Goal: Navigation & Orientation: Understand site structure

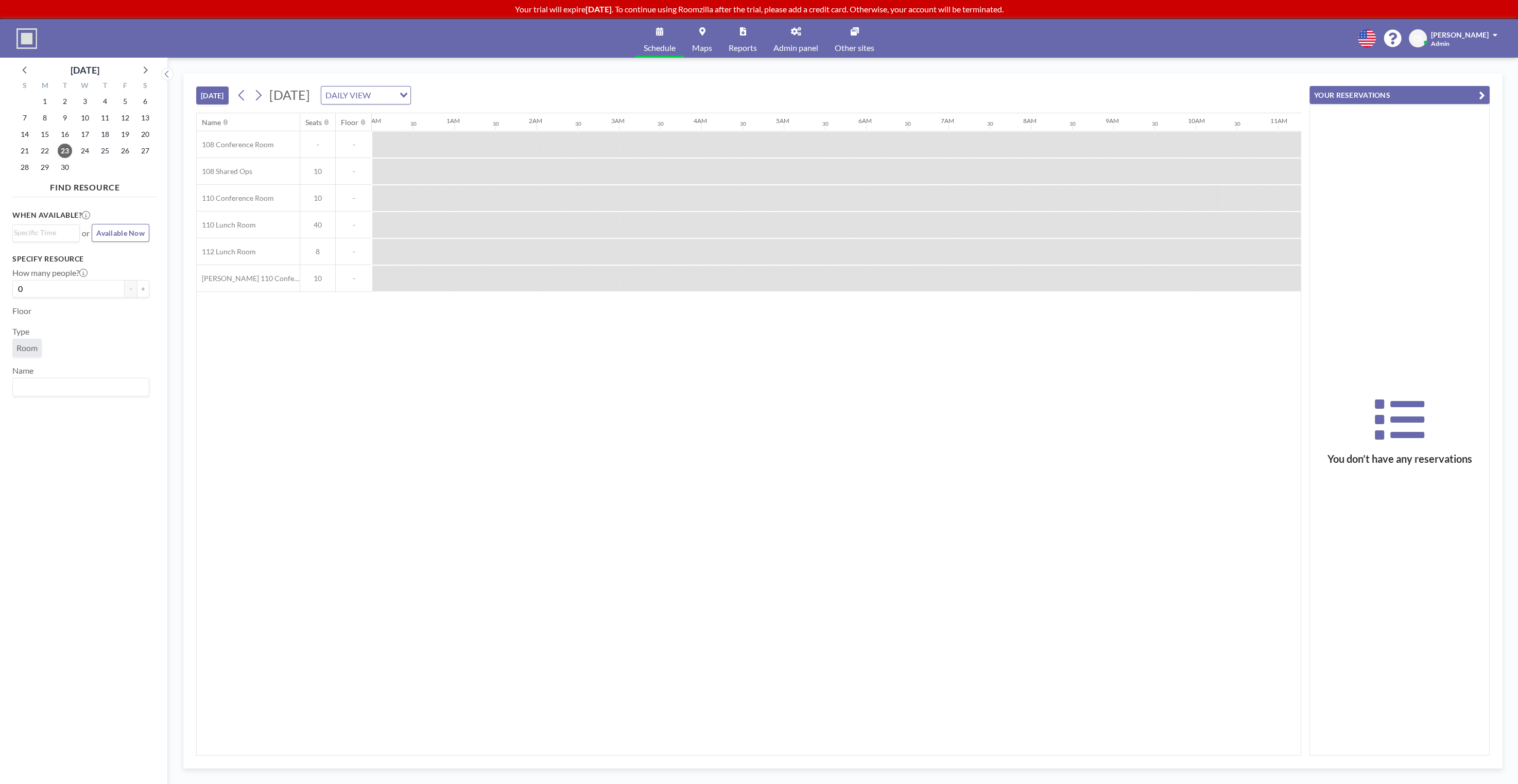
scroll to position [0, 783]
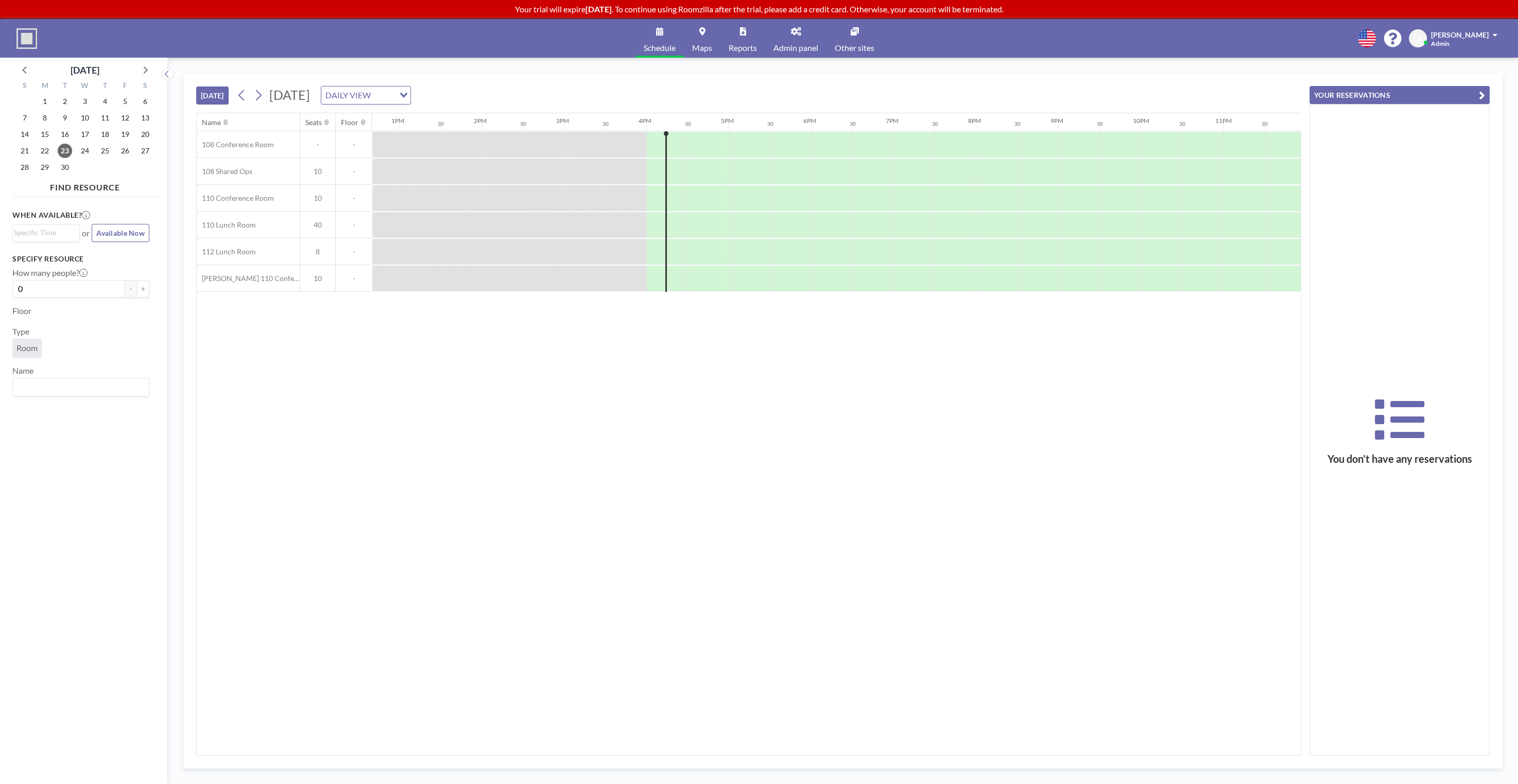
scroll to position [0, 1048]
click at [864, 82] on div "[DATE] [DATE] DAILY VIEW Loading..." at bounding box center [749, 93] width 1105 height 39
click at [744, 93] on div "[DATE] [DATE] DAILY VIEW Loading..." at bounding box center [749, 93] width 1105 height 39
click at [742, 95] on div "[DATE] [DATE] DAILY VIEW Loading..." at bounding box center [749, 93] width 1105 height 39
click at [742, 94] on div "[DATE] [DATE] DAILY VIEW Loading..." at bounding box center [749, 93] width 1105 height 39
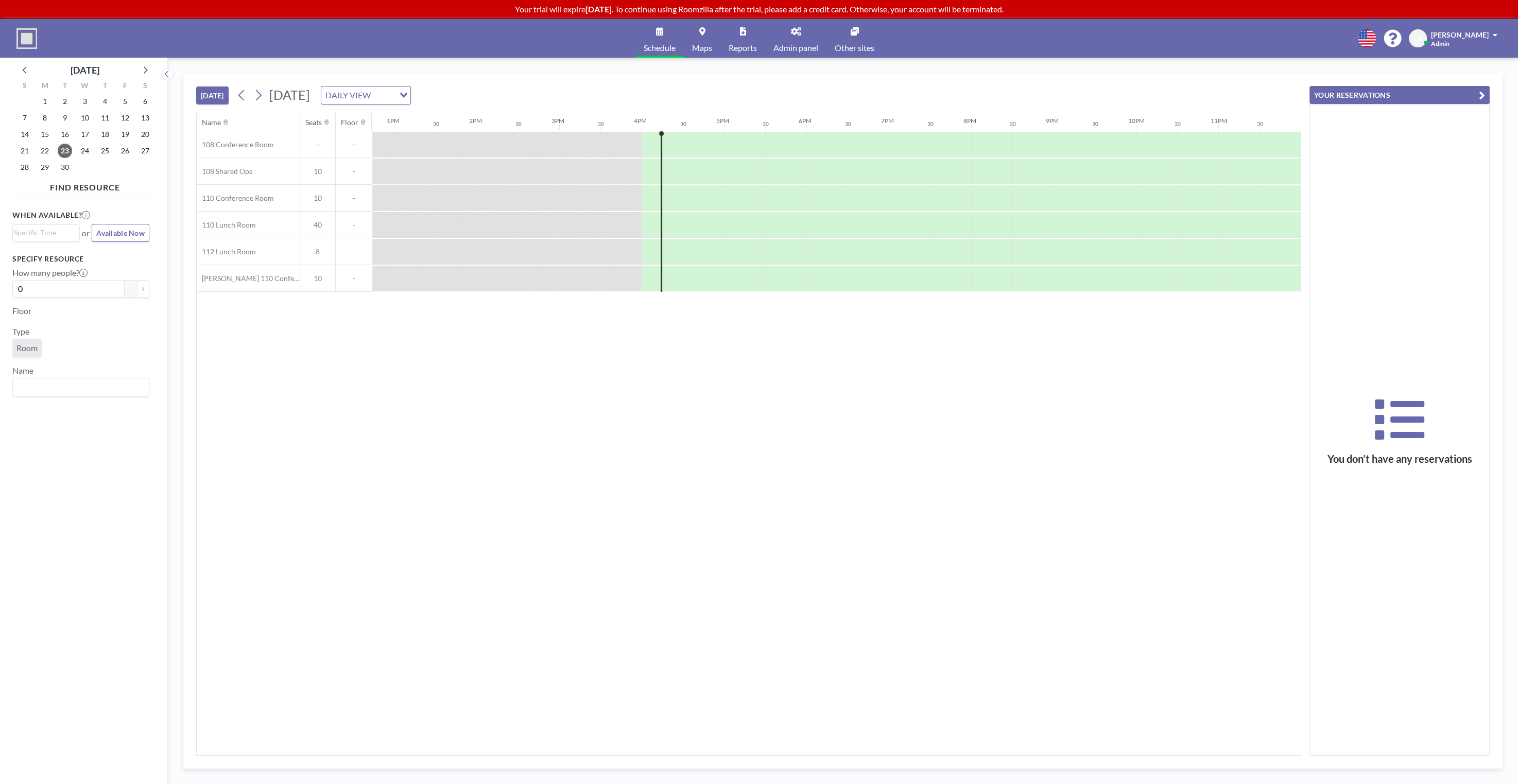
click at [772, 81] on div "[DATE] [DATE] DAILY VIEW Loading..." at bounding box center [749, 93] width 1105 height 39
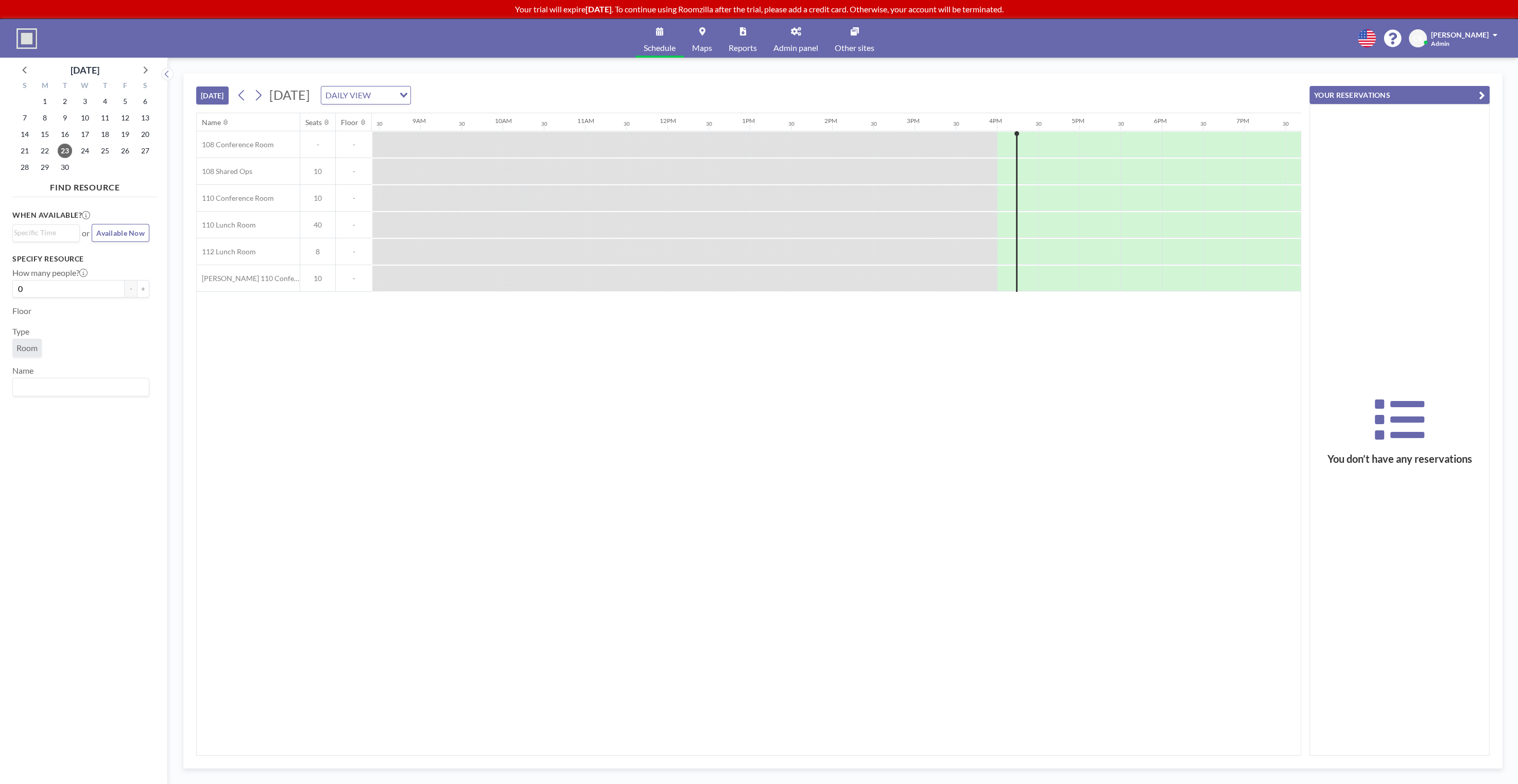
scroll to position [0, 690]
click at [17, 368] on label "Name" at bounding box center [22, 371] width 21 height 10
click at [19, 331] on label "Type" at bounding box center [21, 331] width 17 height 10
click at [18, 346] on span "Room" at bounding box center [27, 348] width 21 height 10
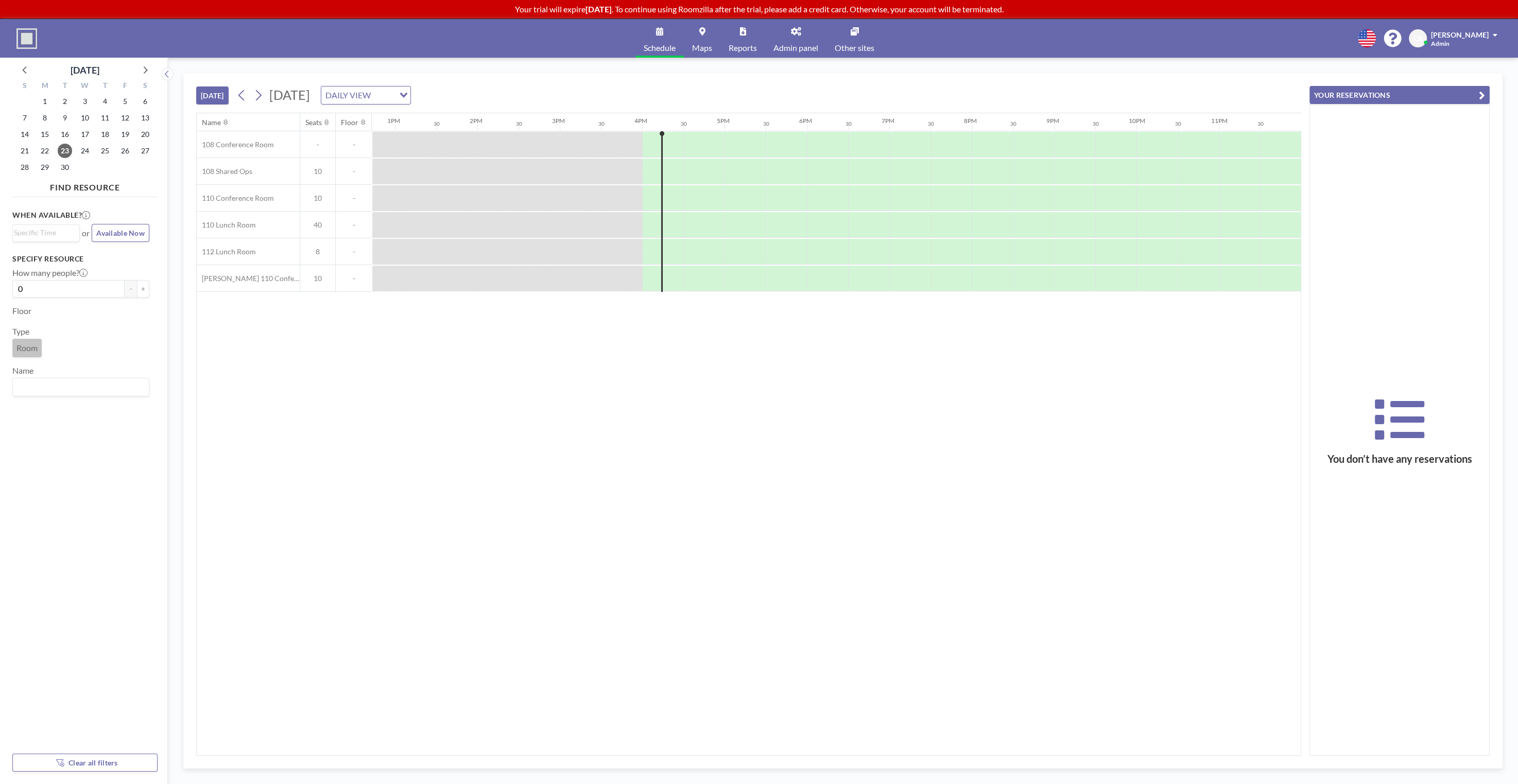
scroll to position [0, 1048]
click at [18, 346] on span "Room" at bounding box center [27, 348] width 21 height 10
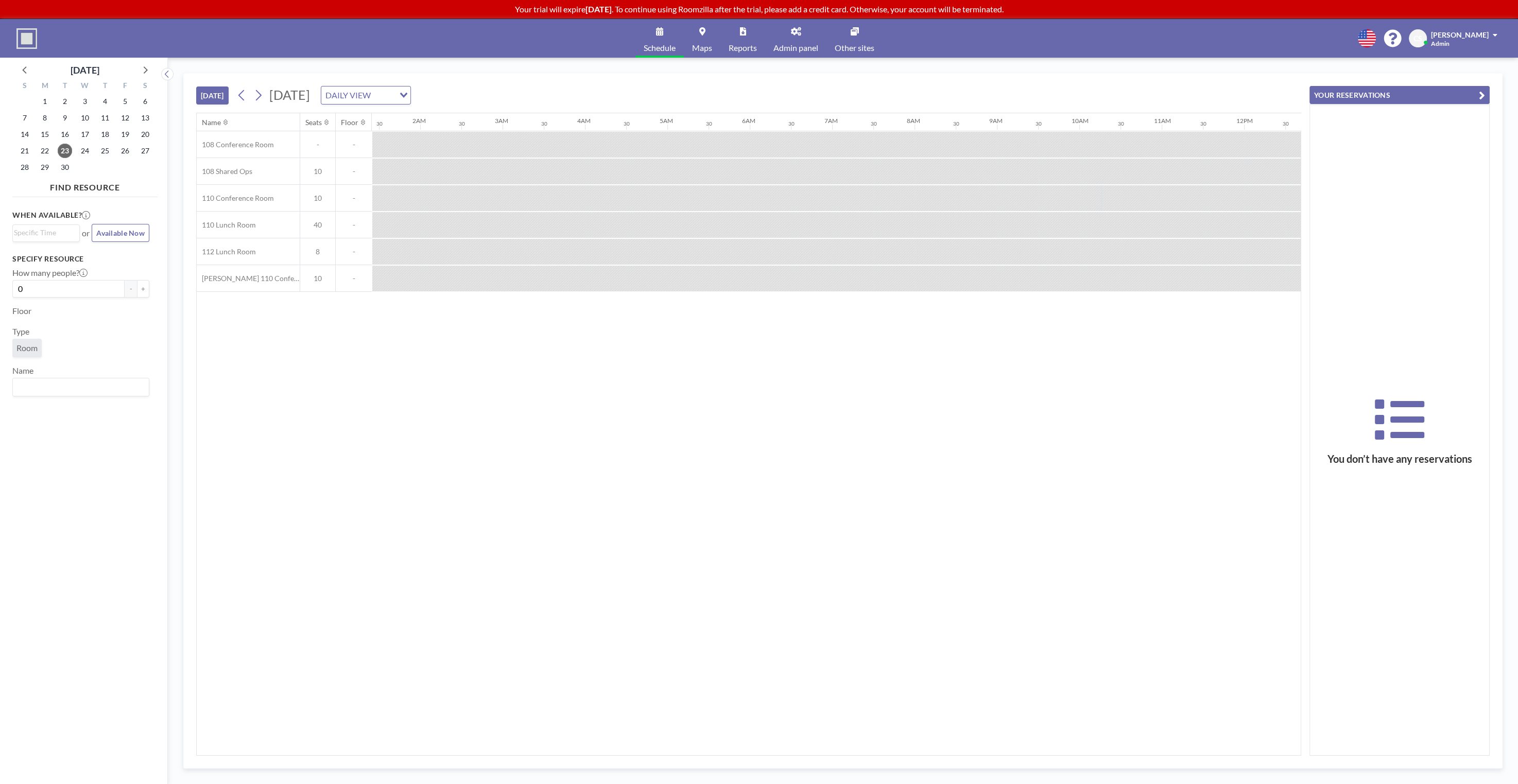
scroll to position [0, 544]
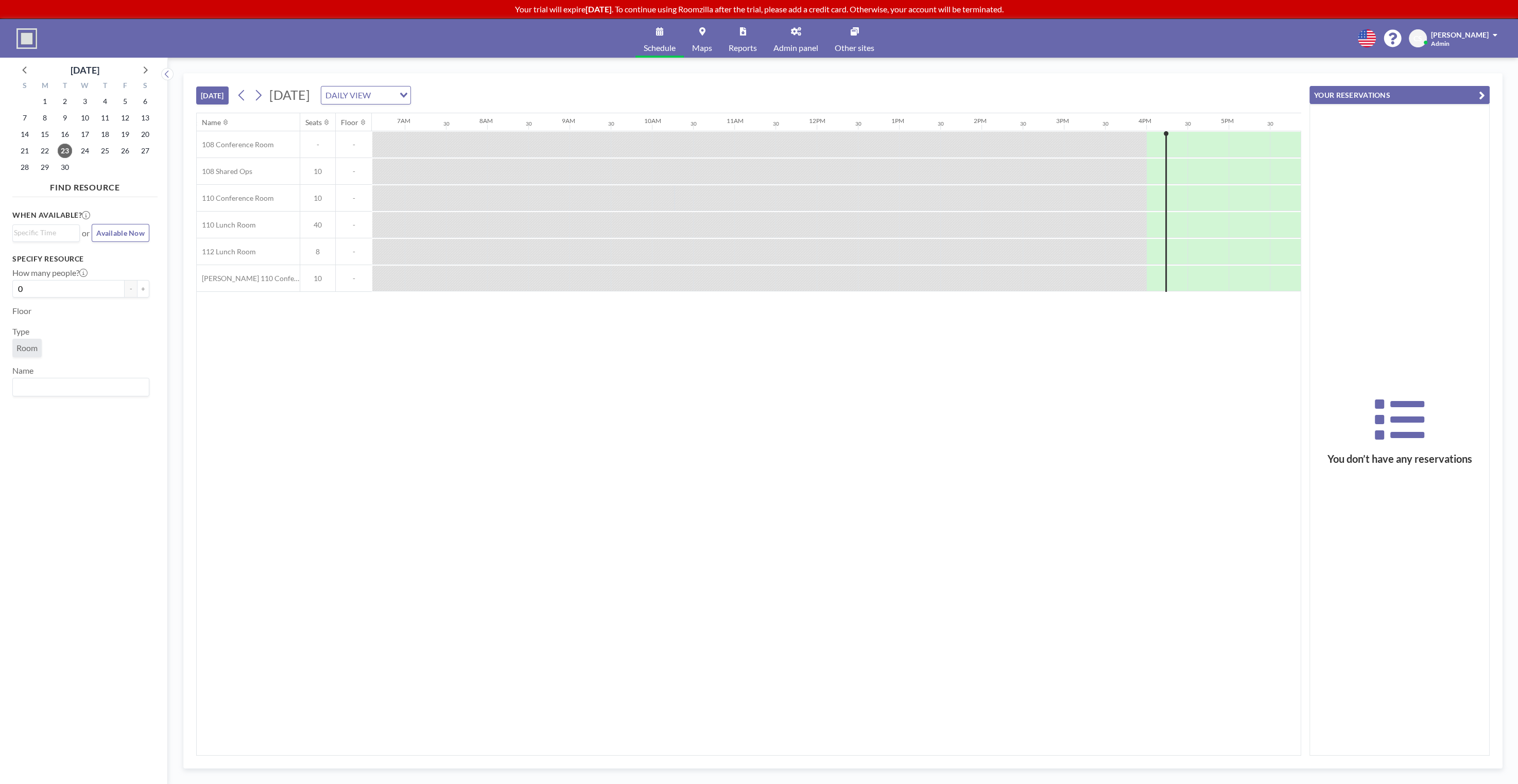
click at [30, 347] on span "Room" at bounding box center [27, 348] width 21 height 10
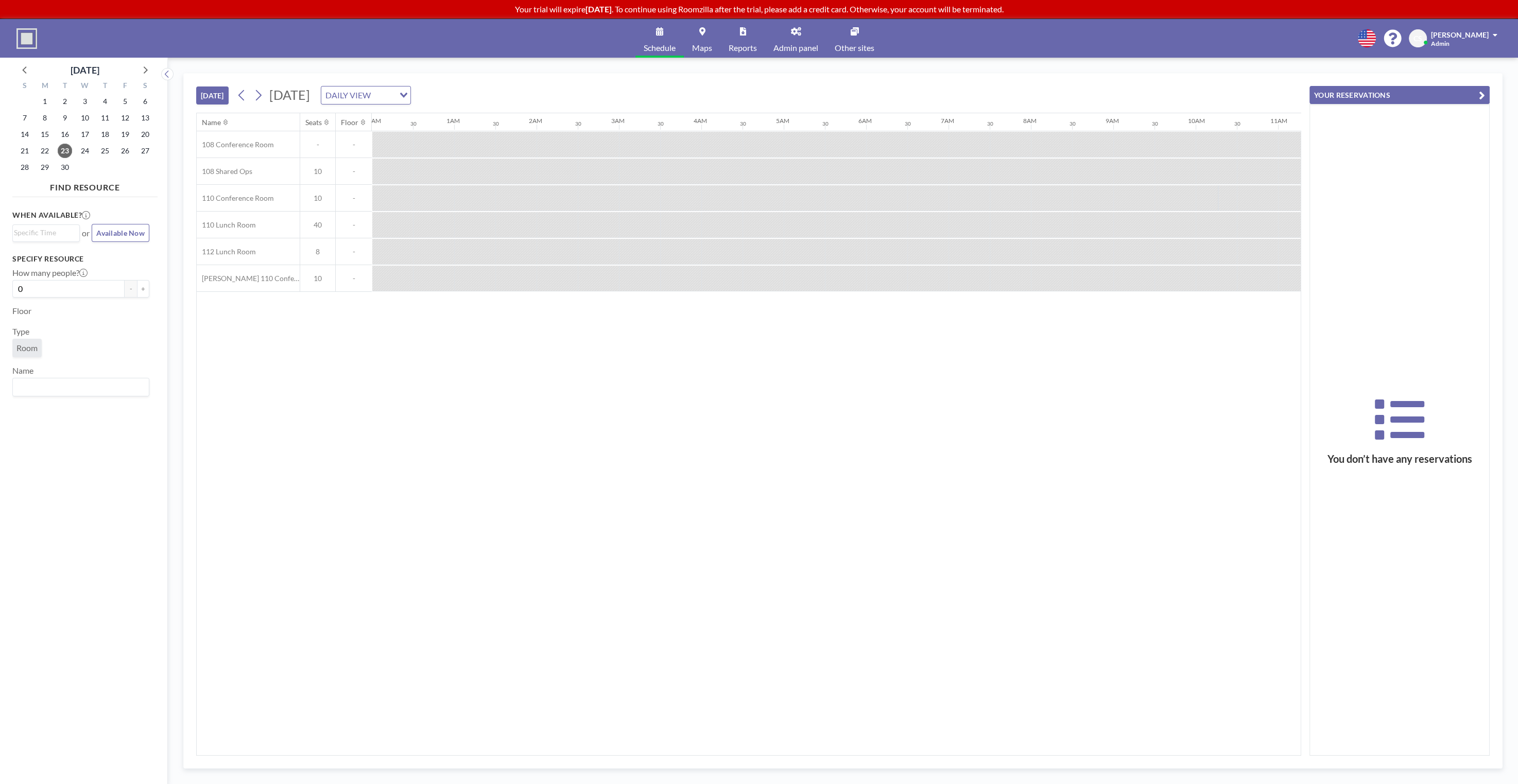
click at [30, 347] on span "Room" at bounding box center [27, 348] width 21 height 10
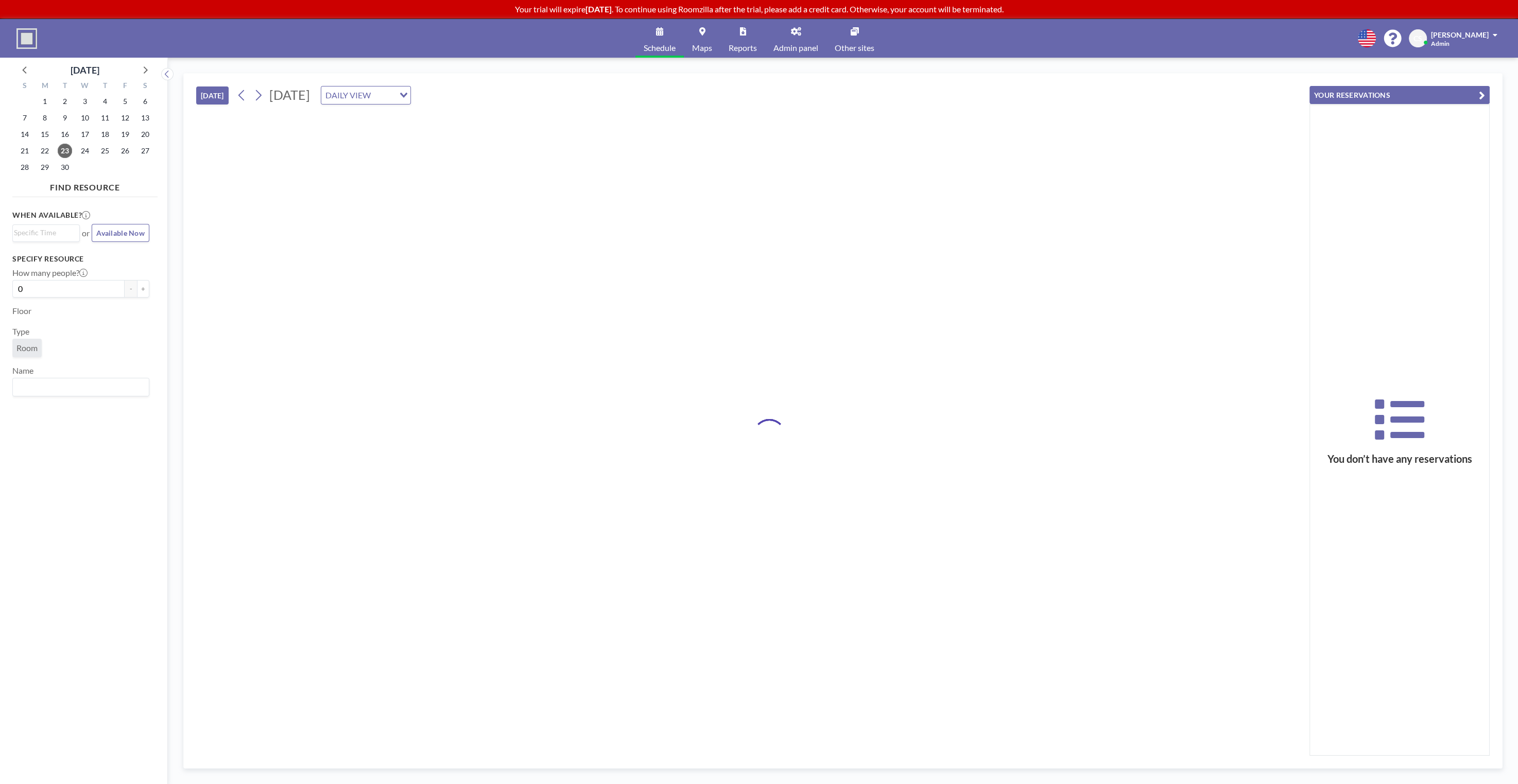
click at [30, 347] on span "Room" at bounding box center [27, 348] width 21 height 10
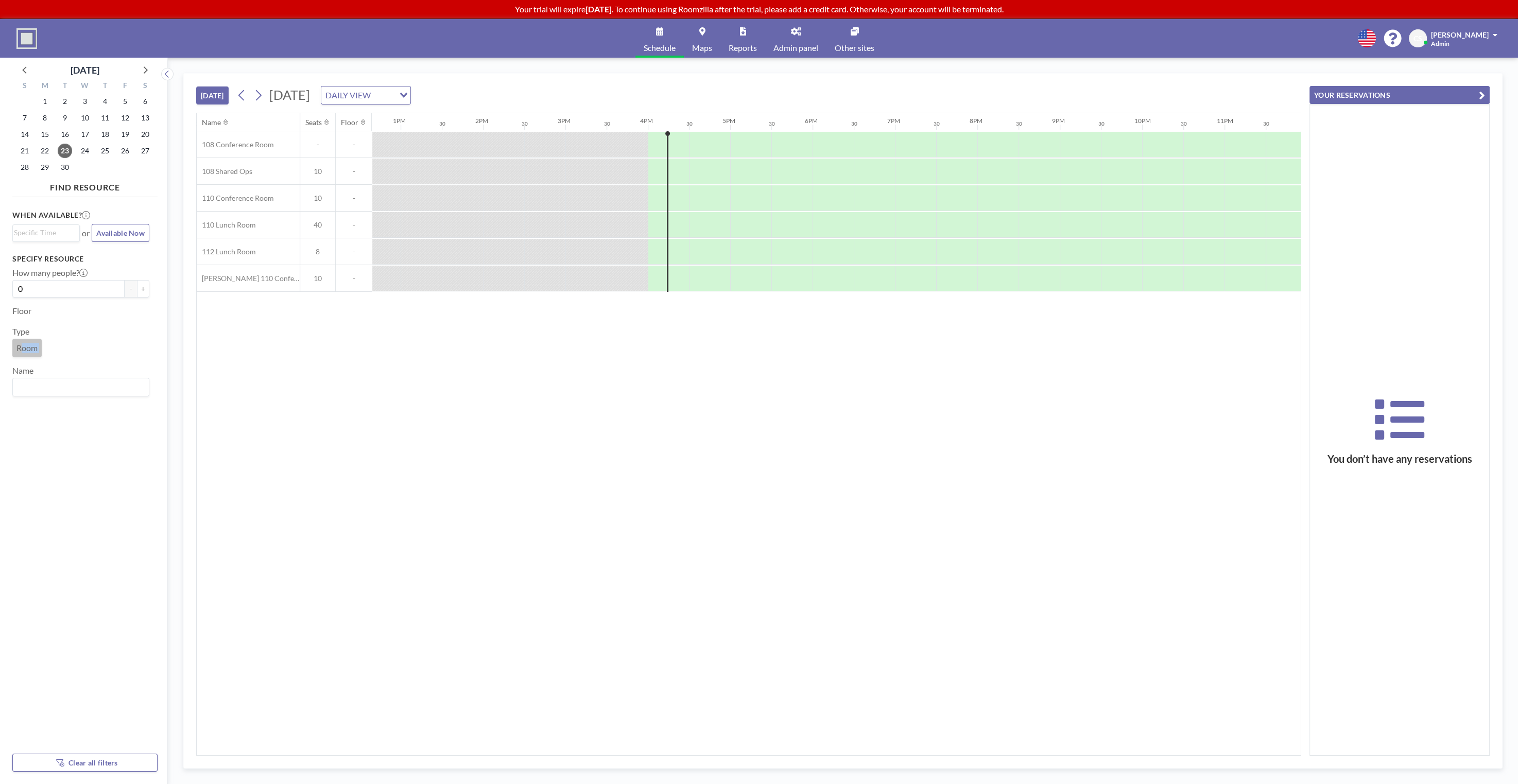
scroll to position [0, 1048]
click at [739, 346] on div "Name Seats Floor 12AM 30 1AM 30 2AM 30 3AM 30 4AM 30 5AM 30 6AM 30 7AM 30 8AM 3…" at bounding box center [748, 434] width 1104 height 642
click at [714, 339] on div "Name Seats Floor 12AM 30 1AM 30 2AM 30 3AM 30 4AM 30 5AM 30 6AM 30 7AM 30 8AM 3…" at bounding box center [748, 434] width 1104 height 642
click at [654, 339] on div "Name Seats Floor 12AM 30 1AM 30 2AM 30 3AM 30 4AM 30 5AM 30 6AM 30 7AM 30 8AM 3…" at bounding box center [748, 434] width 1104 height 642
click at [771, 82] on div "[DATE] [DATE] DAILY VIEW Loading..." at bounding box center [749, 93] width 1105 height 39
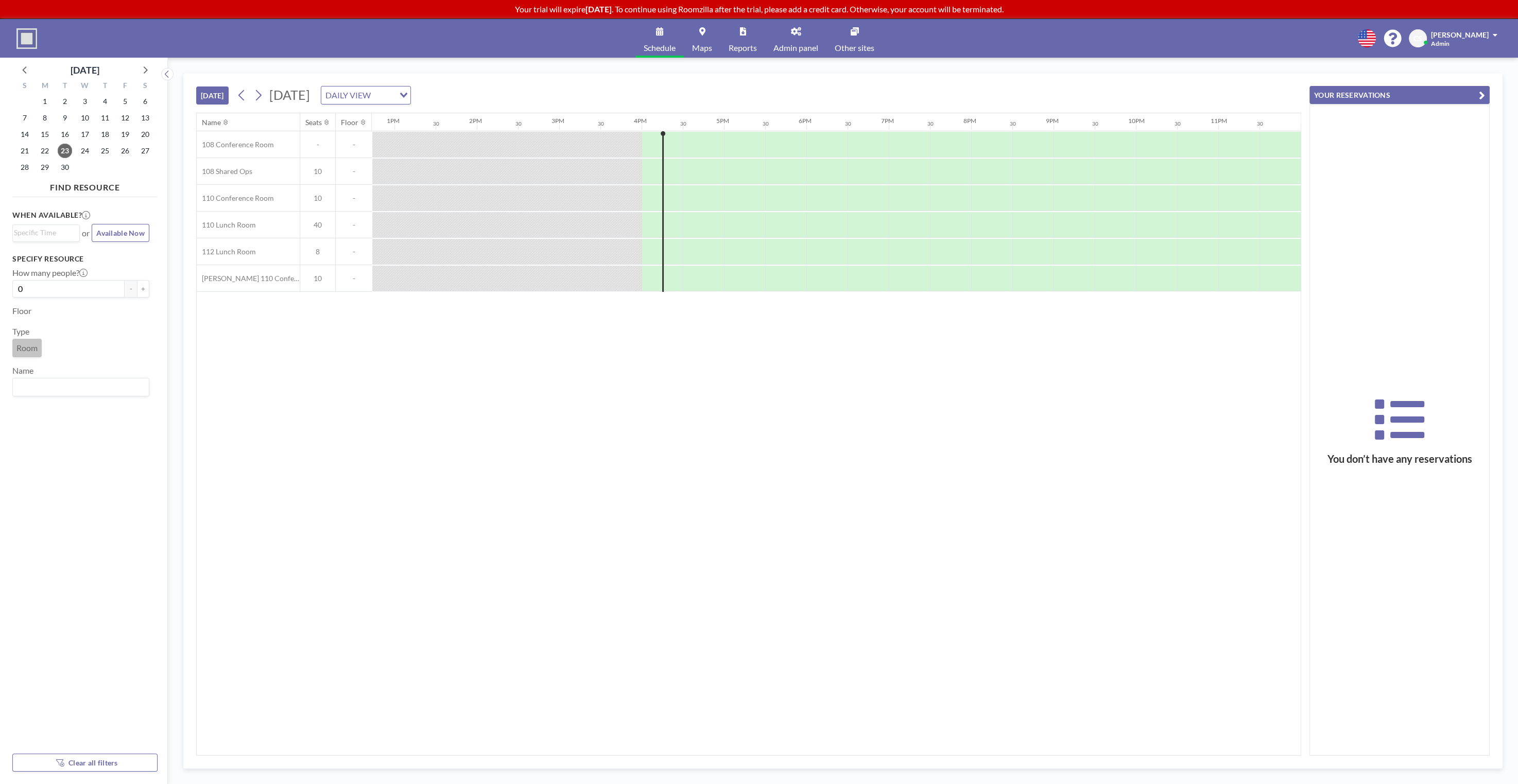
click at [771, 82] on div "[DATE] [DATE] DAILY VIEW Loading..." at bounding box center [749, 93] width 1105 height 39
click at [739, 683] on div "Name Seats Floor 12AM 30 1AM 30 2AM 30 3AM 30 4AM 30 5AM 30 6AM 30 7AM 30 8AM 3…" at bounding box center [748, 434] width 1104 height 642
click at [742, 668] on div "Name Seats Floor 12AM 30 1AM 30 2AM 30 3AM 30 4AM 30 5AM 30 6AM 30 7AM 30 8AM 3…" at bounding box center [748, 434] width 1104 height 642
click at [706, 88] on div "[DATE] [DATE] DAILY VIEW Loading..." at bounding box center [749, 93] width 1105 height 39
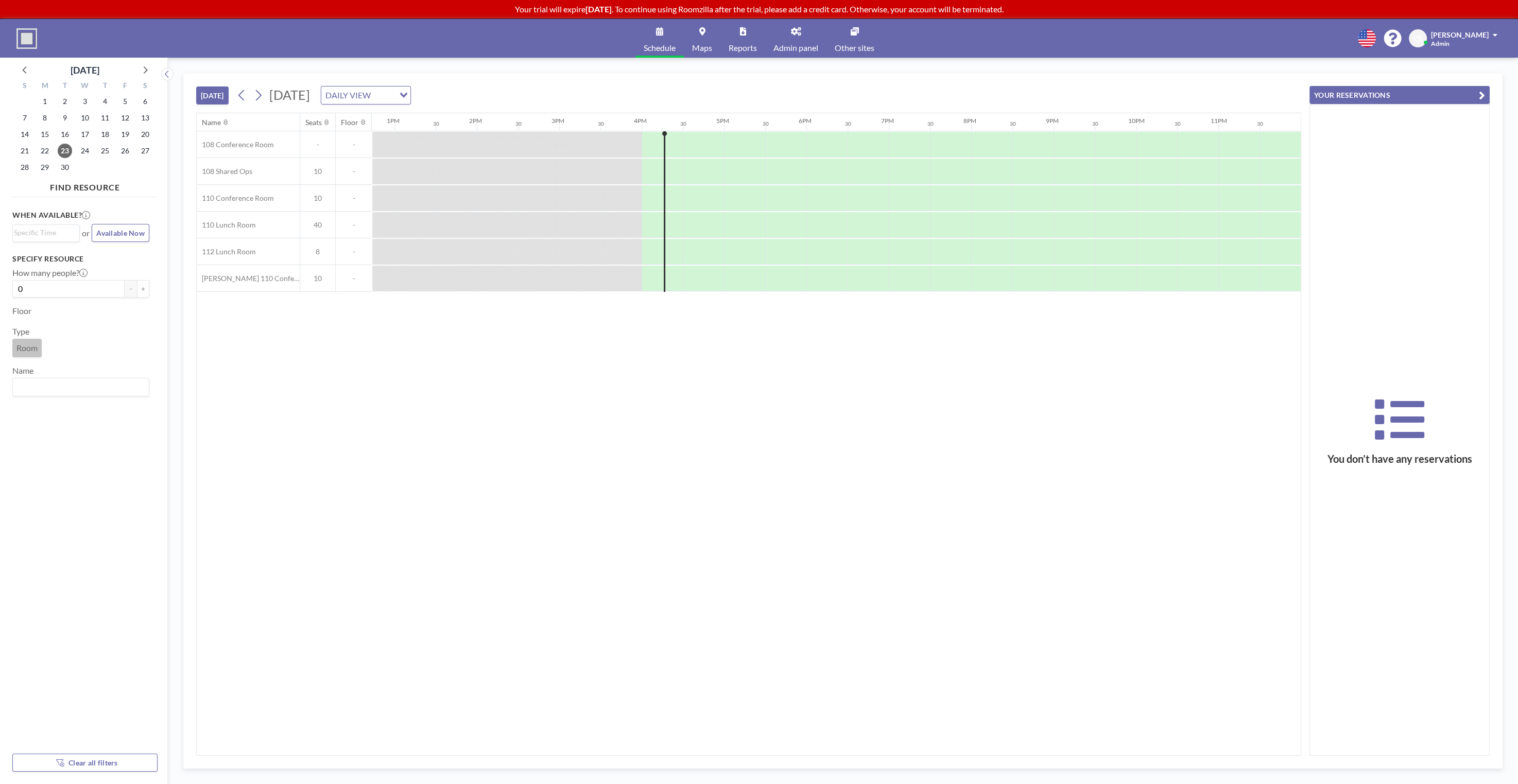
click at [756, 83] on div "[DATE] [DATE] DAILY VIEW Loading..." at bounding box center [749, 93] width 1105 height 39
click at [746, 82] on div "[DATE] [DATE] DAILY VIEW Loading..." at bounding box center [749, 93] width 1105 height 39
drag, startPoint x: 1400, startPoint y: 68, endPoint x: 1400, endPoint y: 63, distance: 5.0
click at [1400, 68] on div "[DATE] [DATE] DAILY VIEW Loading... Name Seats Floor 12AM 30 1AM 30 2AM 30 3AM …" at bounding box center [843, 421] width 1350 height 727
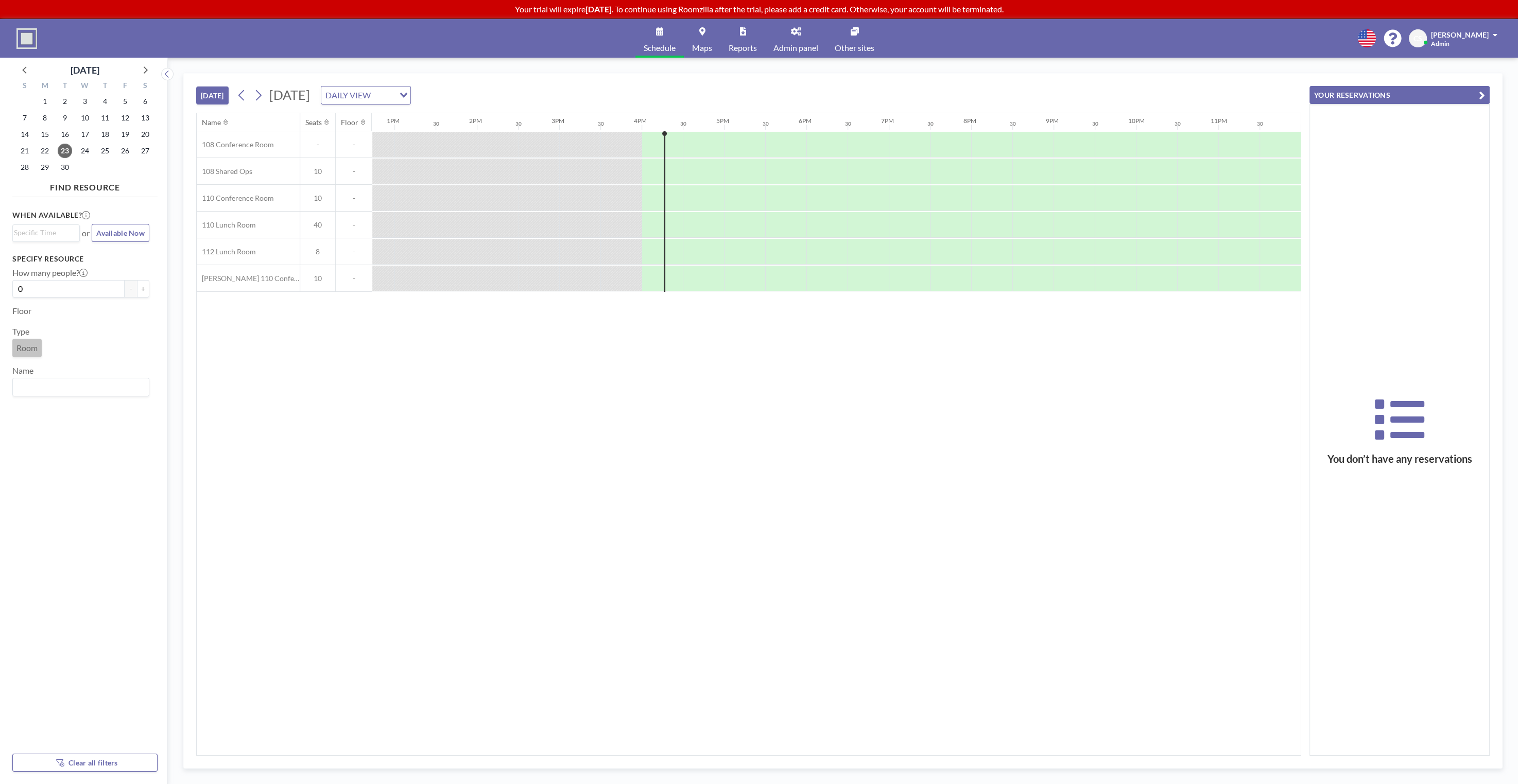
click at [1240, 69] on div "[DATE] [DATE] DAILY VIEW Loading... Name Seats Floor 12AM 30 1AM 30 2AM 30 3AM …" at bounding box center [843, 421] width 1350 height 727
click at [1240, 68] on div "[DATE] [DATE] DAILY VIEW Loading... Name Seats Floor 12AM 30 1AM 30 2AM 30 3AM …" at bounding box center [843, 421] width 1350 height 727
click at [728, 434] on div "Name Seats Floor 12AM 30 1AM 30 2AM 30 3AM 30 4AM 30 5AM 30 6AM 30 7AM 30 8AM 3…" at bounding box center [748, 434] width 1104 height 642
click at [307, 404] on div "Name Seats Floor 12AM 30 1AM 30 2AM 30 3AM 30 4AM 30 5AM 30 6AM 30 7AM 30 8AM 3…" at bounding box center [748, 434] width 1104 height 642
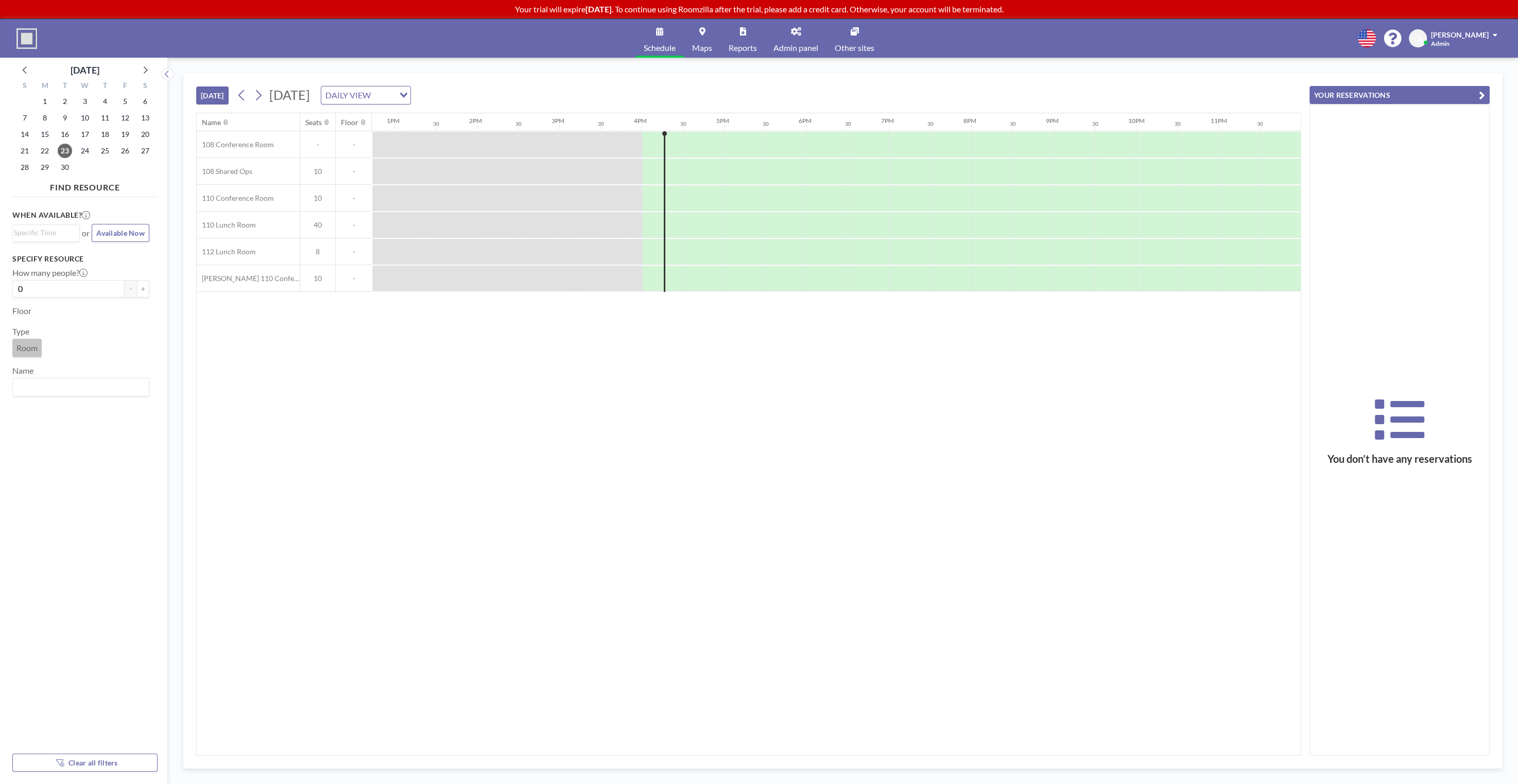
click at [308, 403] on div "Name Seats Floor 12AM 30 1AM 30 2AM 30 3AM 30 4AM 30 5AM 30 6AM 30 7AM 30 8AM 3…" at bounding box center [748, 434] width 1104 height 642
click at [313, 410] on div "Name Seats Floor 12AM 30 1AM 30 2AM 30 3AM 30 4AM 30 5AM 30 6AM 30 7AM 30 8AM 3…" at bounding box center [748, 434] width 1104 height 642
click at [313, 411] on div "Name Seats Floor 12AM 30 1AM 30 2AM 30 3AM 30 4AM 30 5AM 30 6AM 30 7AM 30 8AM 3…" at bounding box center [748, 434] width 1104 height 642
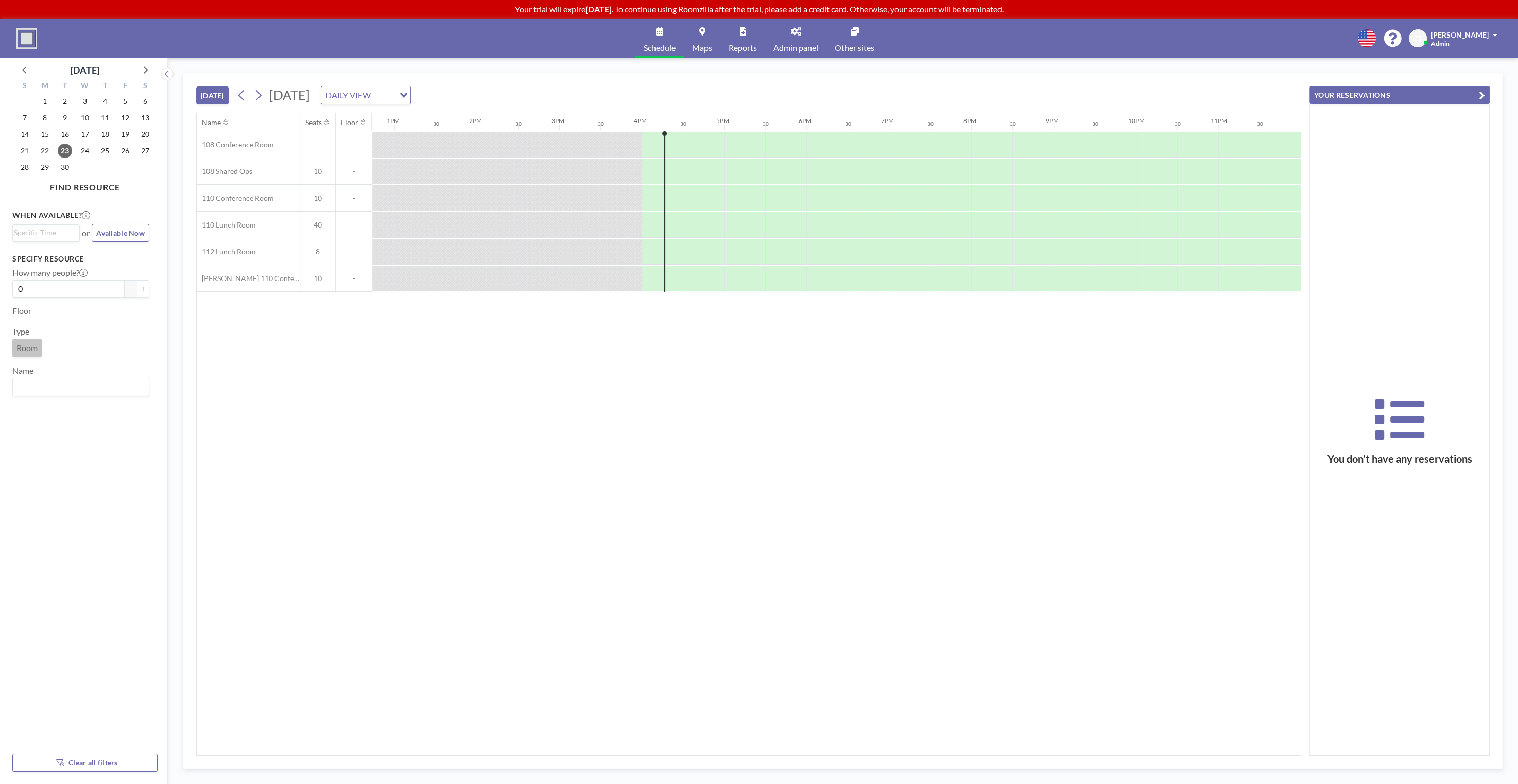
click at [329, 418] on div "Name Seats Floor 12AM 30 1AM 30 2AM 30 3AM 30 4AM 30 5AM 30 6AM 30 7AM 30 8AM 3…" at bounding box center [748, 434] width 1104 height 642
click at [329, 415] on div "Name Seats Floor 12AM 30 1AM 30 2AM 30 3AM 30 4AM 30 5AM 30 6AM 30 7AM 30 8AM 3…" at bounding box center [748, 434] width 1104 height 642
click at [491, 401] on div "Name Seats Floor 12AM 30 1AM 30 2AM 30 3AM 30 4AM 30 5AM 30 6AM 30 7AM 30 8AM 3…" at bounding box center [748, 434] width 1104 height 642
click at [721, 83] on div "[DATE] [DATE] DAILY VIEW Loading..." at bounding box center [749, 93] width 1105 height 39
click at [741, 84] on div "[DATE] [DATE] DAILY VIEW Loading..." at bounding box center [749, 93] width 1105 height 39
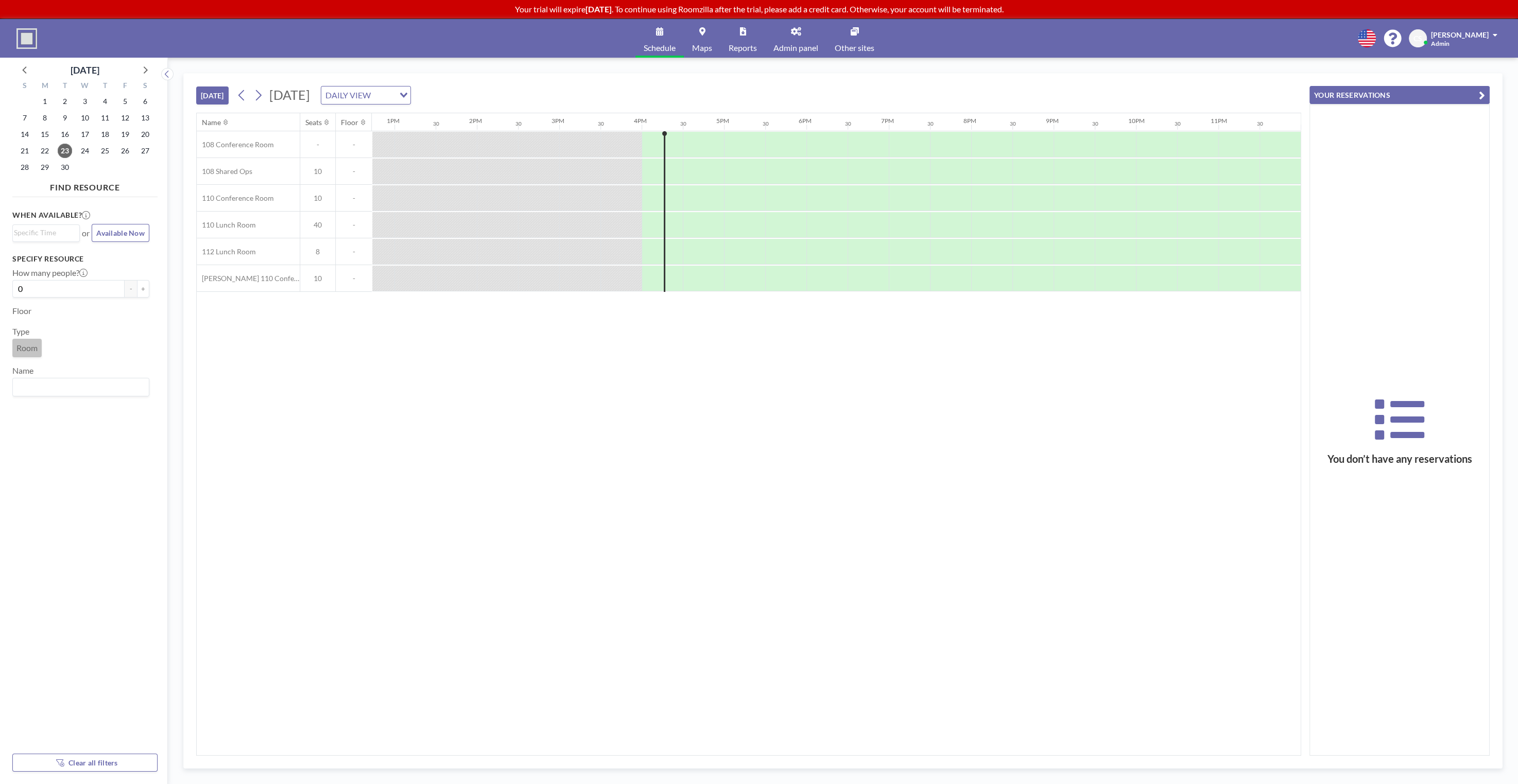
click at [741, 86] on div "[DATE] [DATE] DAILY VIEW Loading..." at bounding box center [749, 93] width 1105 height 39
click at [698, 77] on div "[DATE] [DATE] DAILY VIEW Loading..." at bounding box center [749, 93] width 1105 height 39
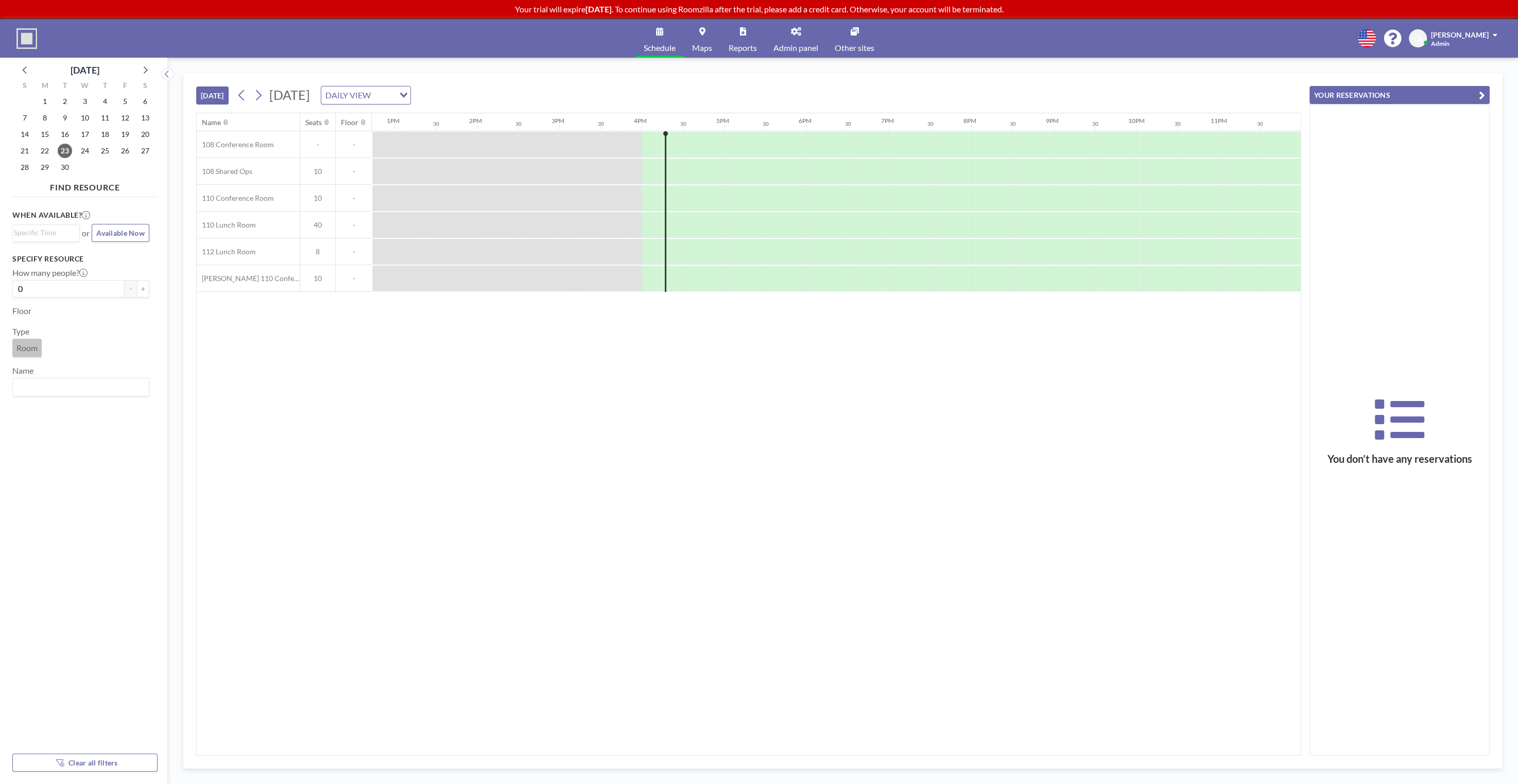
click at [698, 77] on div "[DATE] [DATE] DAILY VIEW Loading..." at bounding box center [749, 93] width 1105 height 39
click at [690, 375] on div "Name Seats Floor 12AM 30 1AM 30 2AM 30 3AM 30 4AM 30 5AM 30 6AM 30 7AM 30 8AM 3…" at bounding box center [748, 434] width 1104 height 642
click at [707, 376] on div "Name Seats Floor 12AM 30 1AM 30 2AM 30 3AM 30 4AM 30 5AM 30 6AM 30 7AM 30 8AM 3…" at bounding box center [748, 434] width 1104 height 642
click at [686, 429] on div "Name Seats Floor 12AM 30 1AM 30 2AM 30 3AM 30 4AM 30 5AM 30 6AM 30 7AM 30 8AM 3…" at bounding box center [748, 434] width 1104 height 642
